Goal: Contribute content

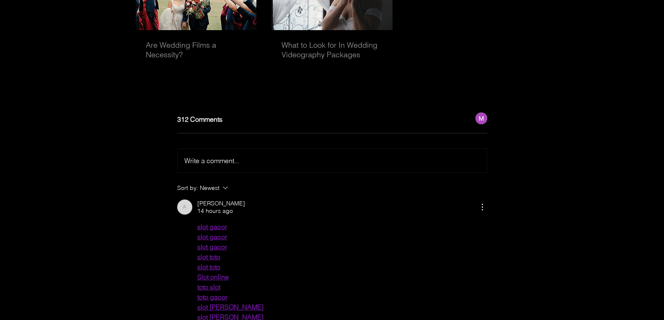
scroll to position [2753, 0]
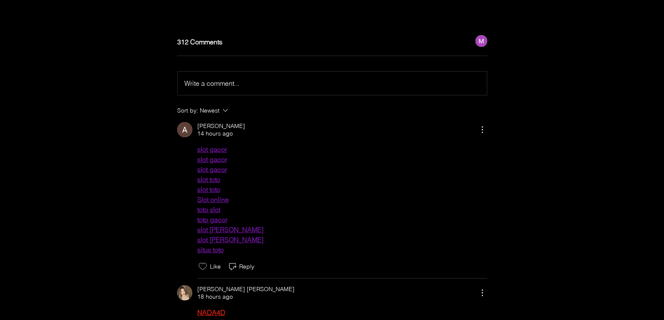
click at [238, 72] on button "Write a comment... Write a comment..." at bounding box center [332, 83] width 309 height 23
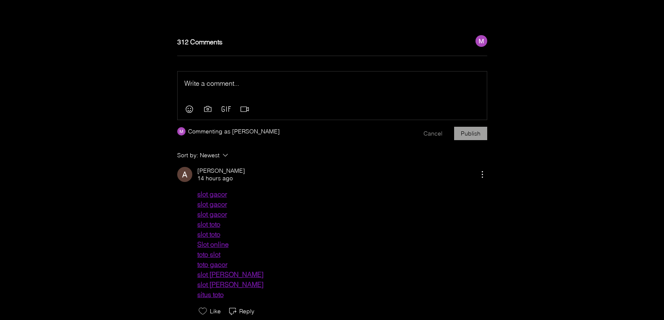
click at [239, 78] on p "Rich Text Editor" at bounding box center [332, 83] width 296 height 10
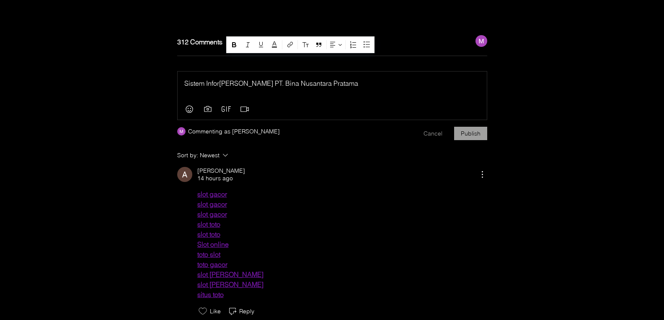
drag, startPoint x: 356, startPoint y: 64, endPoint x: -44, endPoint y: 62, distance: 400.1
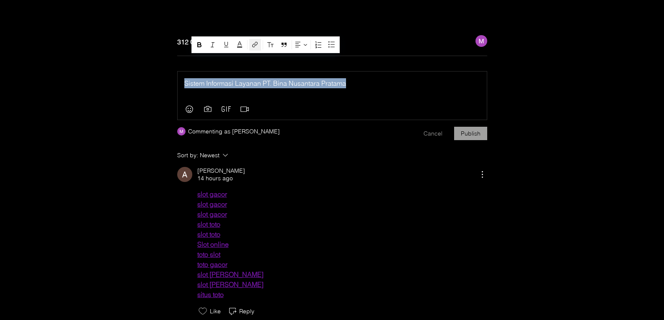
click at [257, 44] on icon "button" at bounding box center [254, 44] width 5 height 5
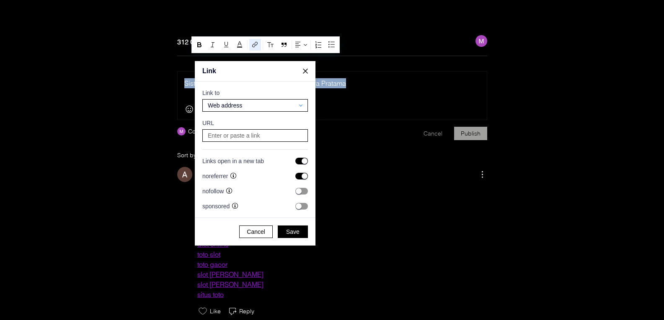
scroll to position [1671, 1601]
click at [258, 137] on input at bounding box center [255, 136] width 100 height 12
paste input "[URL][DOMAIN_NAME]"
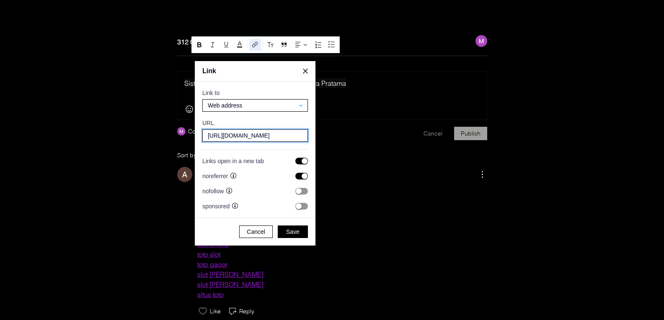
scroll to position [0, 8]
type input "[URL][DOMAIN_NAME]"
click at [291, 237] on button "Save" at bounding box center [293, 232] width 30 height 13
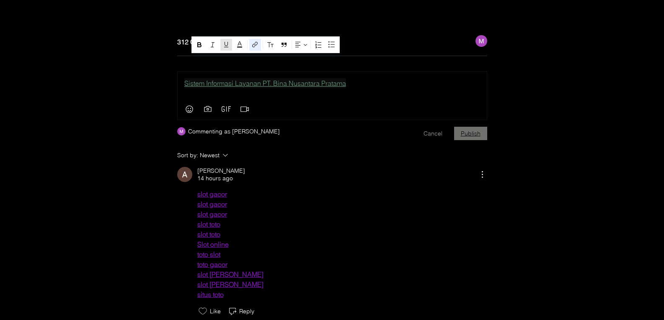
click at [475, 127] on button "Publish" at bounding box center [470, 133] width 33 height 13
